Goal: Book appointment/travel/reservation

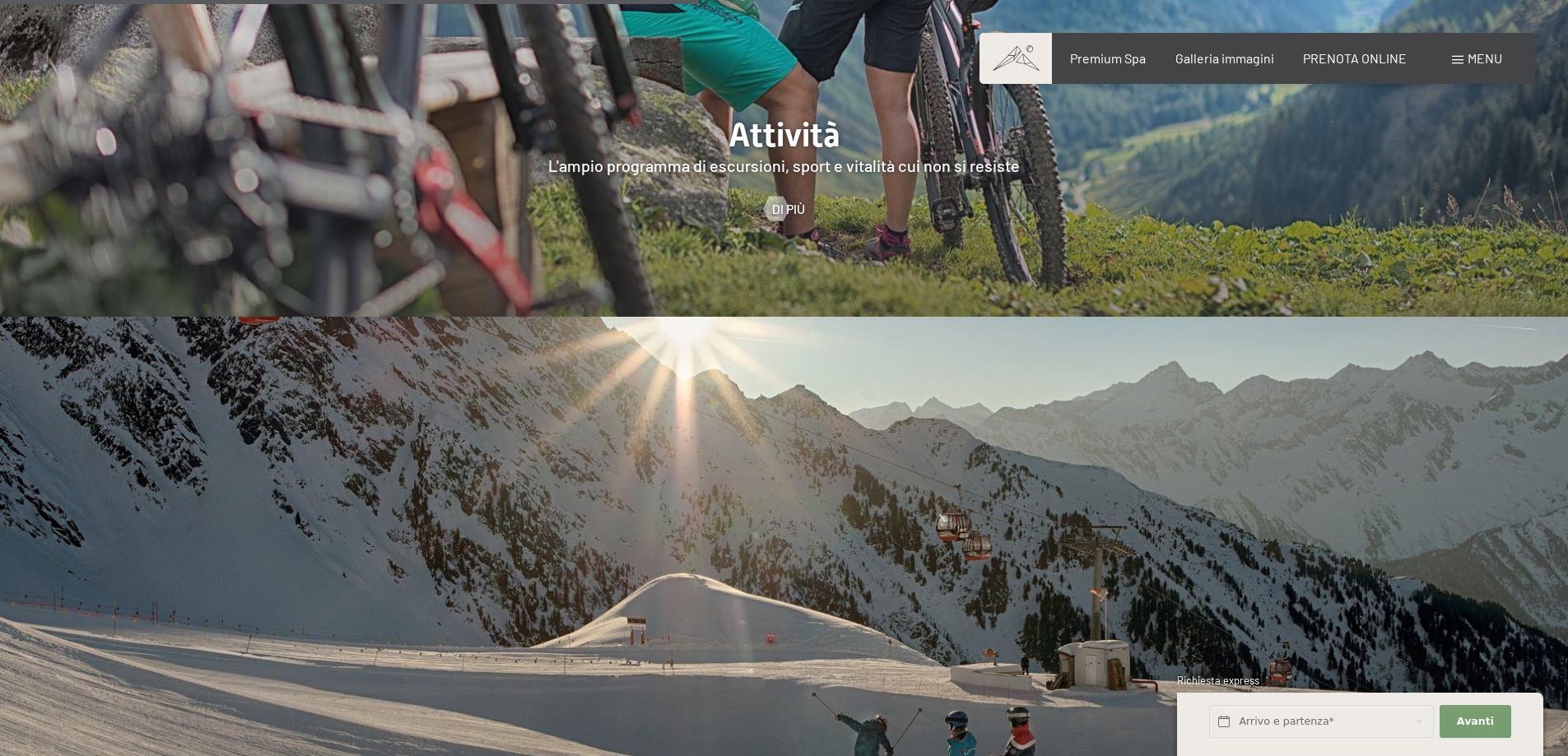
scroll to position [4033, 0]
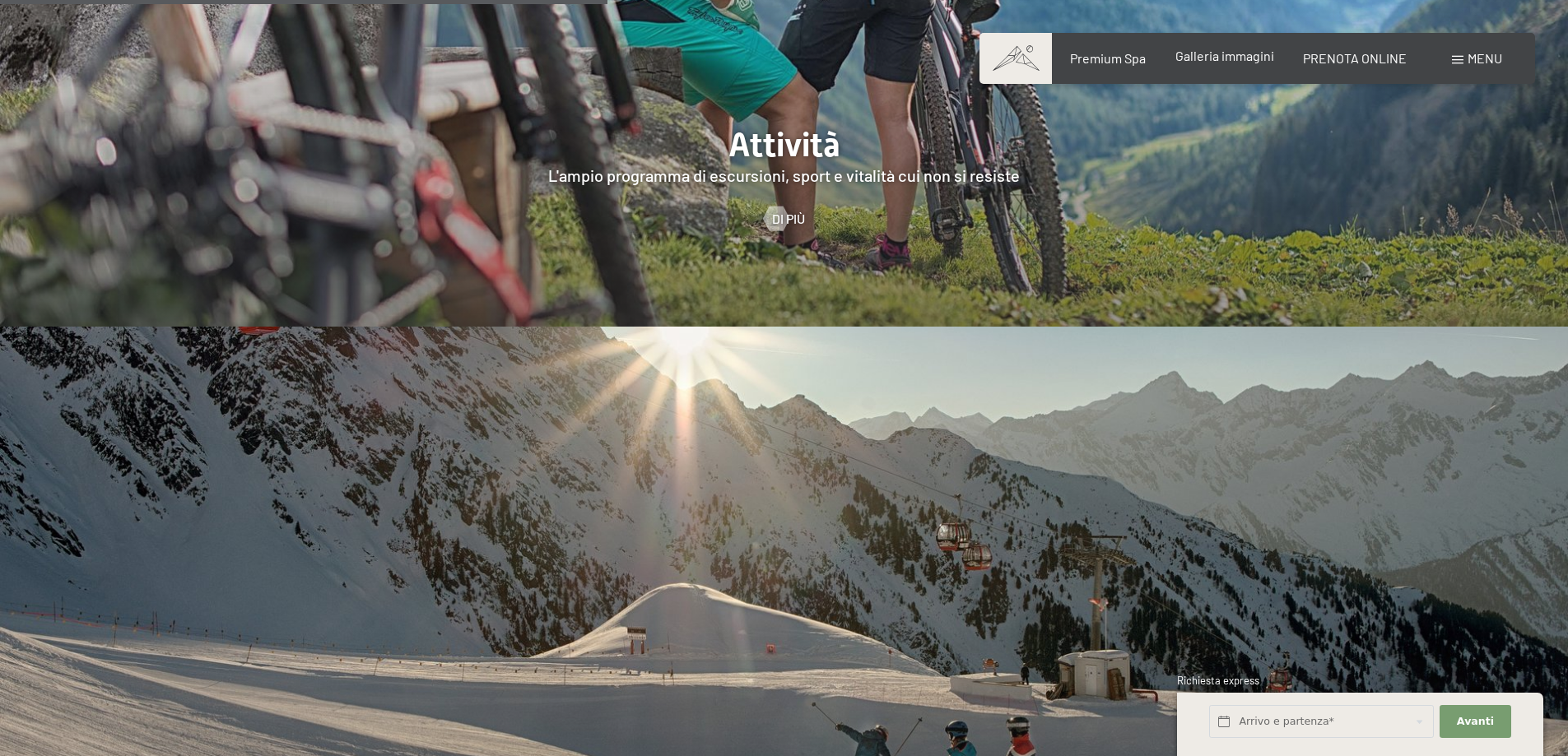
click at [1219, 65] on div "Galleria immagini" at bounding box center [1224, 56] width 98 height 18
click at [1211, 58] on span "Galleria immagini" at bounding box center [1224, 55] width 98 height 16
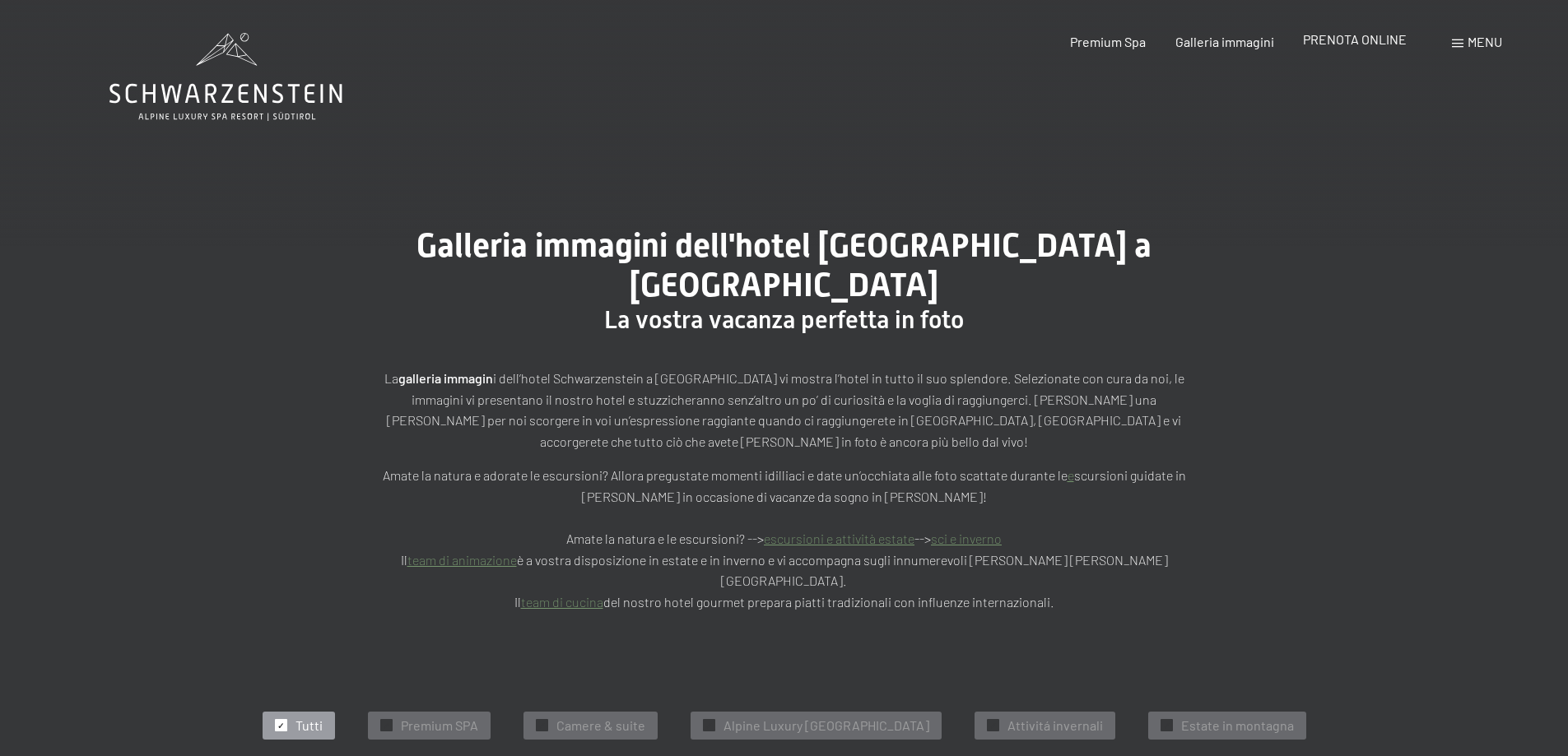
click at [1336, 41] on span "PRENOTA ONLINE" at bounding box center [1354, 39] width 103 height 16
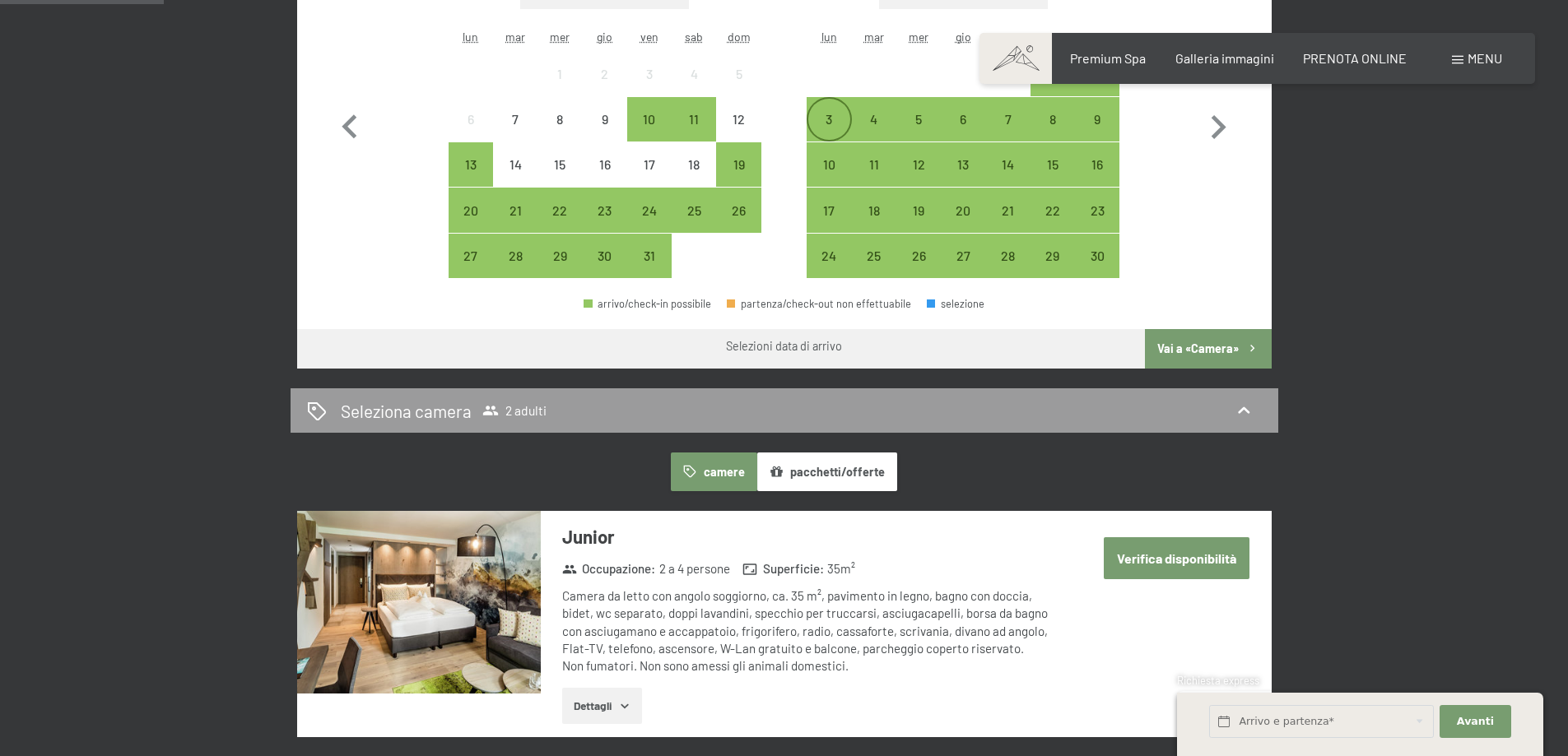
scroll to position [577, 0]
